Goal: Navigation & Orientation: Find specific page/section

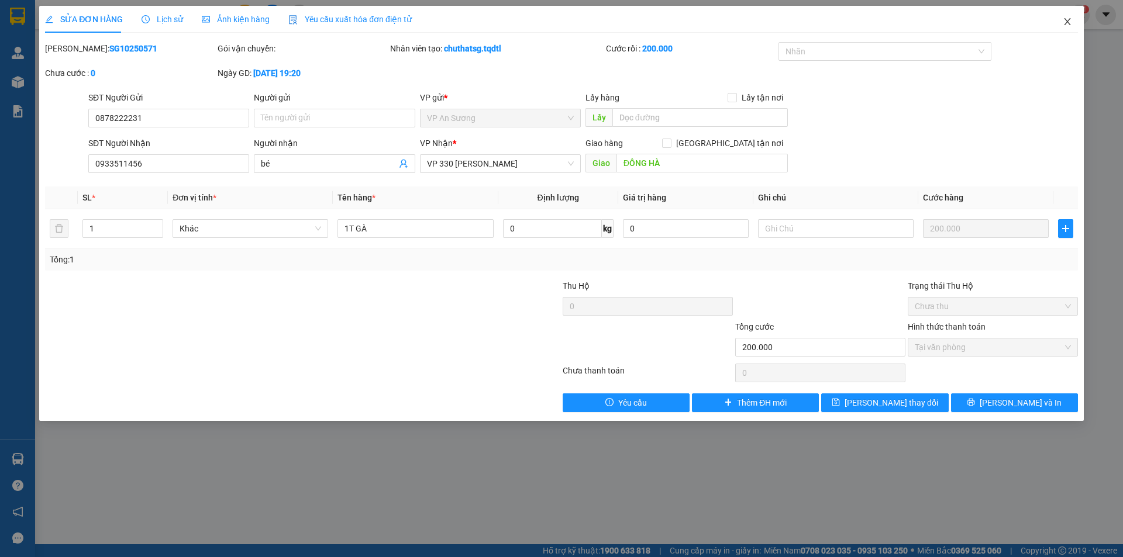
click at [1070, 19] on span "Close" at bounding box center [1067, 22] width 33 height 33
